Goal: Obtain resource: Obtain resource

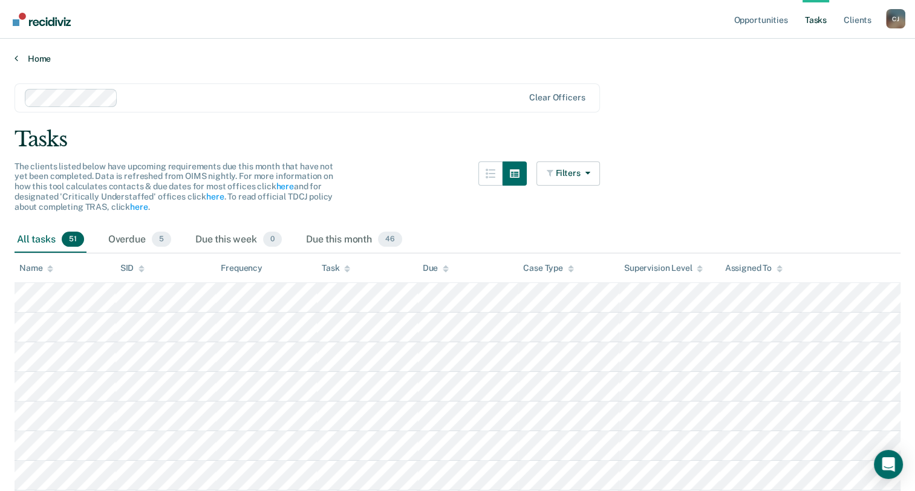
click at [22, 59] on link "Home" at bounding box center [458, 58] width 886 height 11
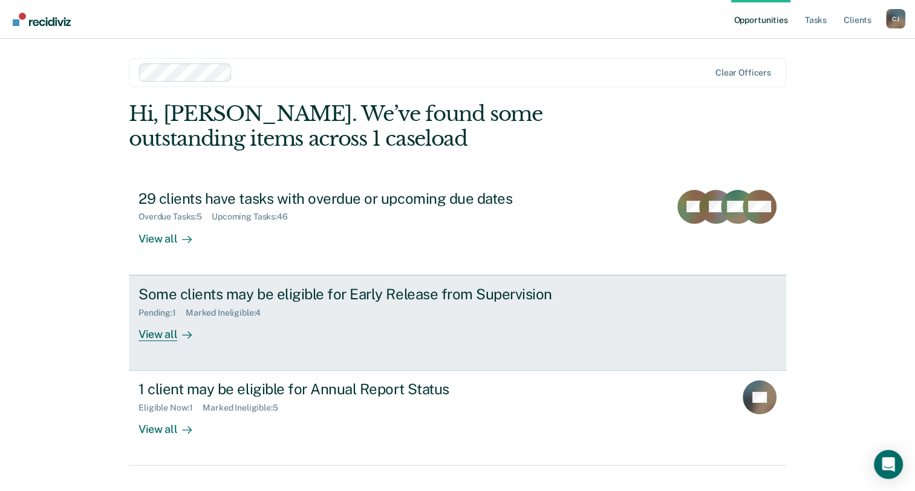
click at [237, 315] on div "Marked Ineligible : 4" at bounding box center [228, 313] width 85 height 10
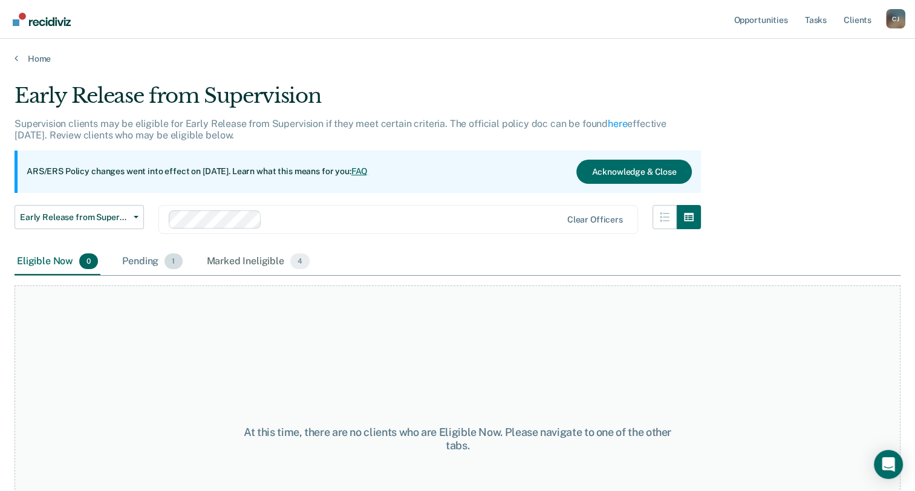
click at [154, 259] on div "Pending 1" at bounding box center [152, 262] width 65 height 27
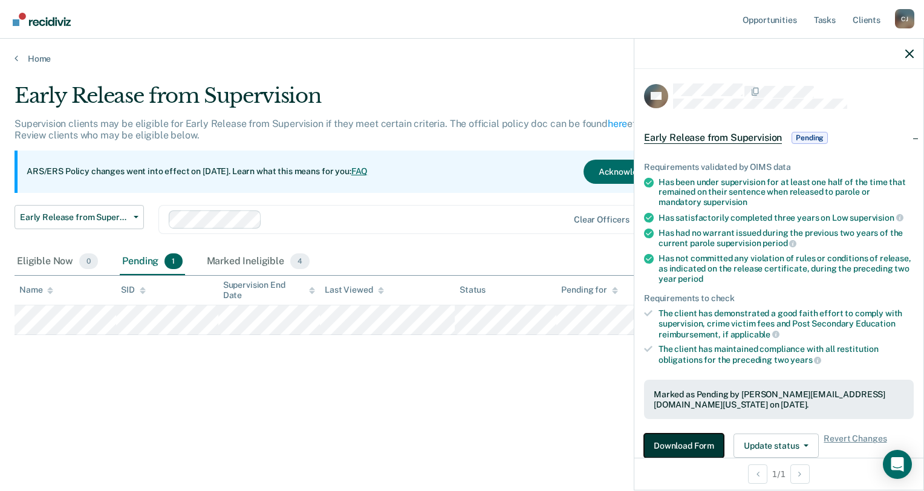
click at [704, 446] on button "Download Form" at bounding box center [684, 446] width 80 height 24
